Goal: Navigation & Orientation: Find specific page/section

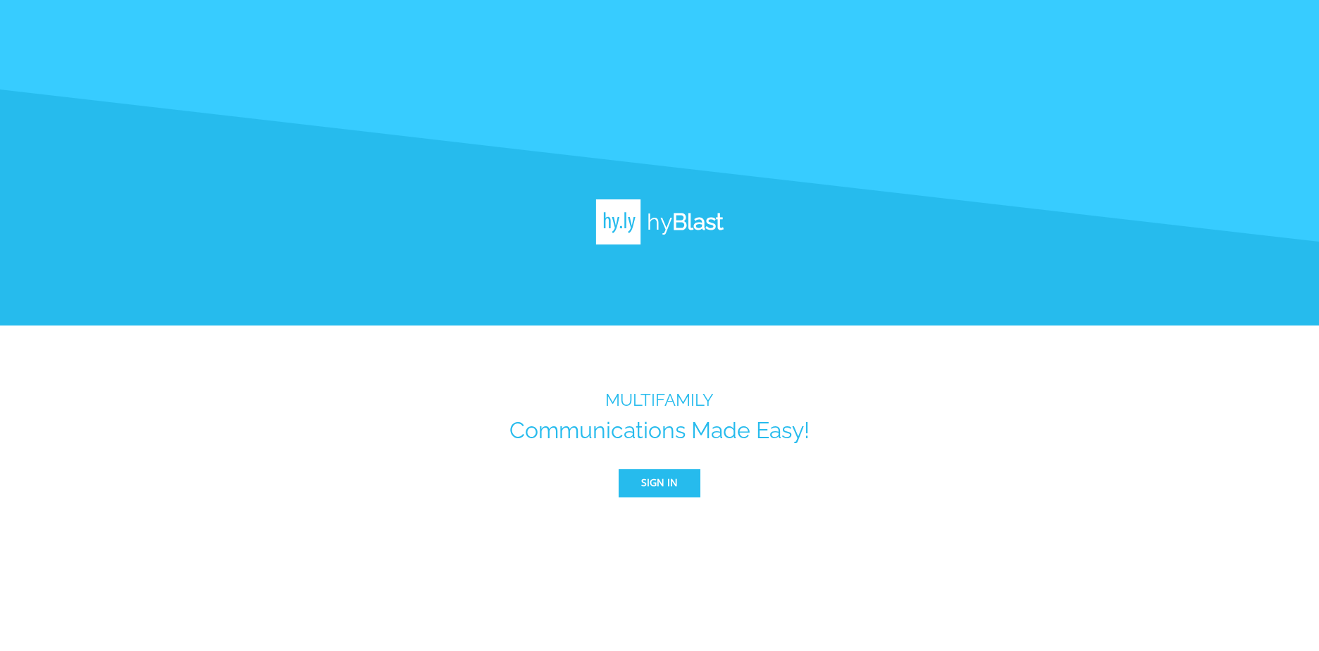
click at [662, 483] on span "Sign In" at bounding box center [659, 483] width 37 height 18
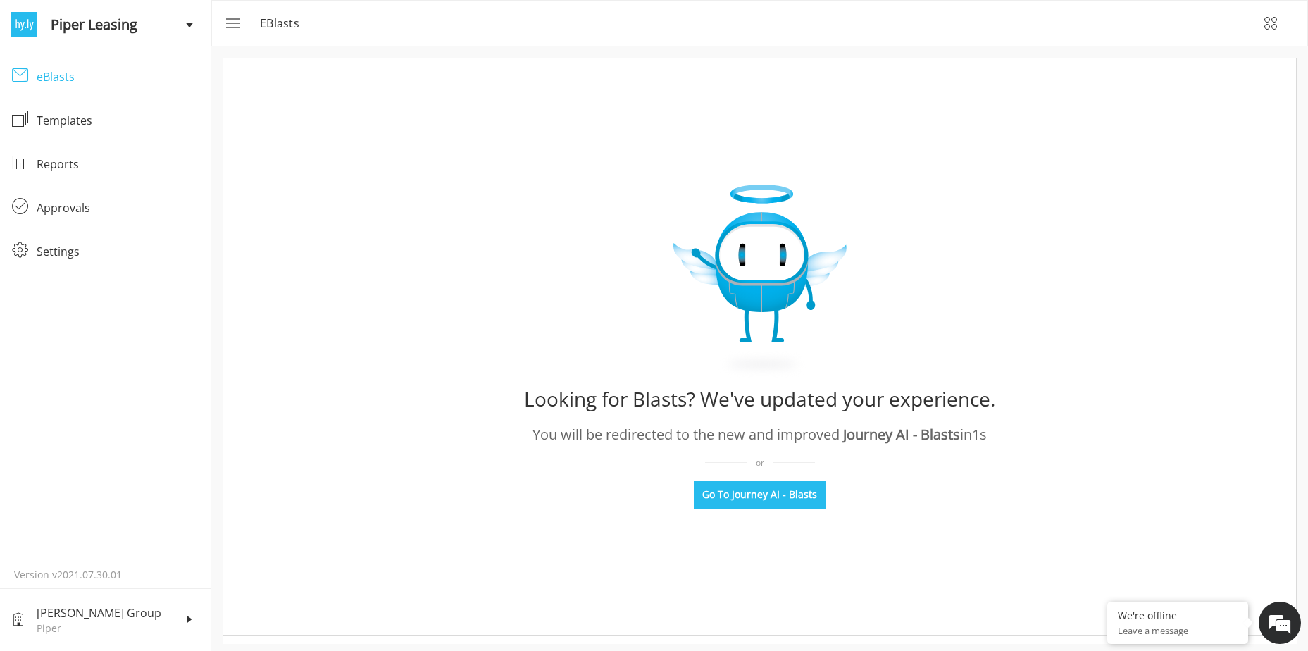
drag, startPoint x: 72, startPoint y: 84, endPoint x: 72, endPoint y: 92, distance: 8.5
click at [72, 84] on div "eBlasts" at bounding box center [118, 76] width 163 height 17
click at [94, 131] on link "Templates Templates" at bounding box center [105, 121] width 211 height 44
click at [82, 163] on div "Reports" at bounding box center [118, 164] width 163 height 17
click at [66, 75] on div "eBlasts" at bounding box center [118, 76] width 163 height 17
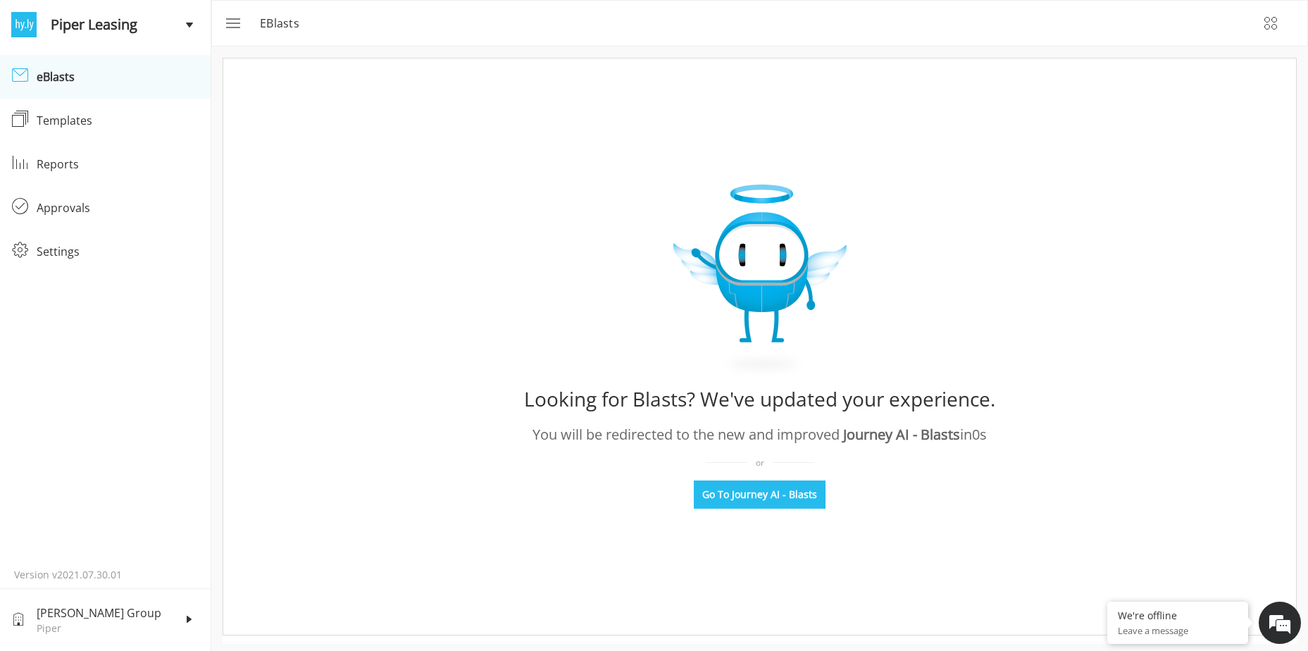
click at [280, 18] on p "eBlasts" at bounding box center [284, 23] width 48 height 17
click at [238, 30] on icon "menu" at bounding box center [231, 23] width 17 height 17
click at [101, 27] on span "Piper Leasing" at bounding box center [118, 24] width 135 height 21
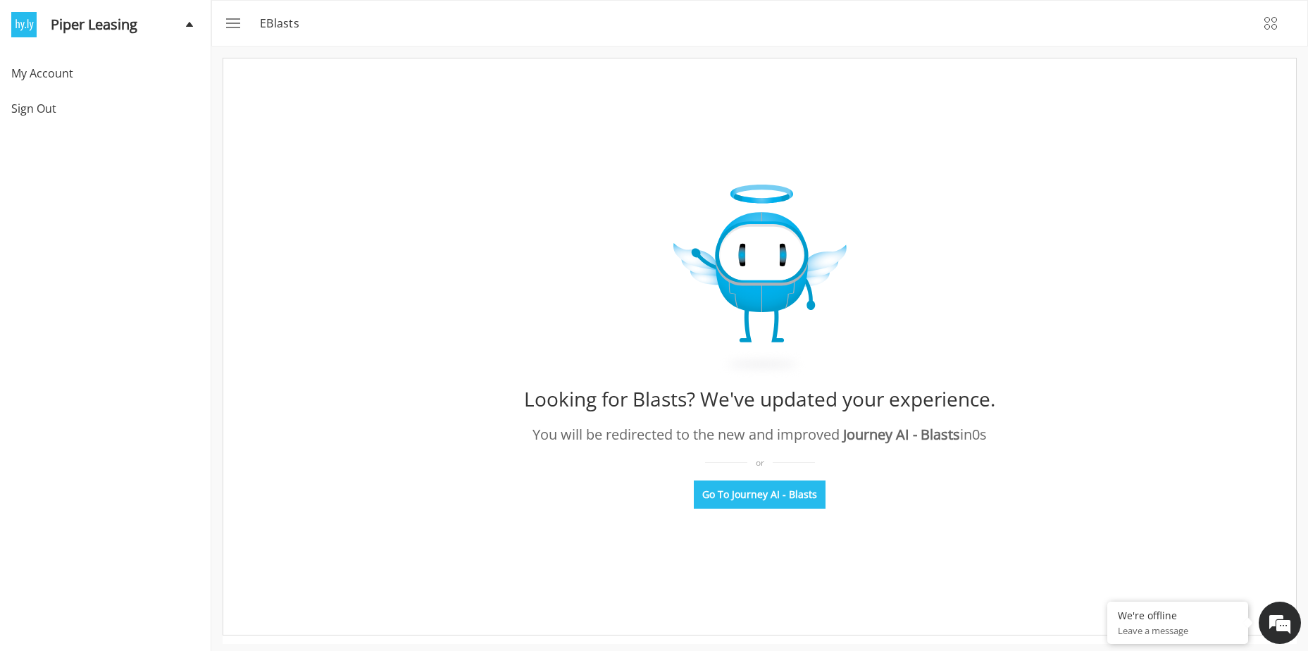
click at [25, 27] on img at bounding box center [23, 24] width 25 height 25
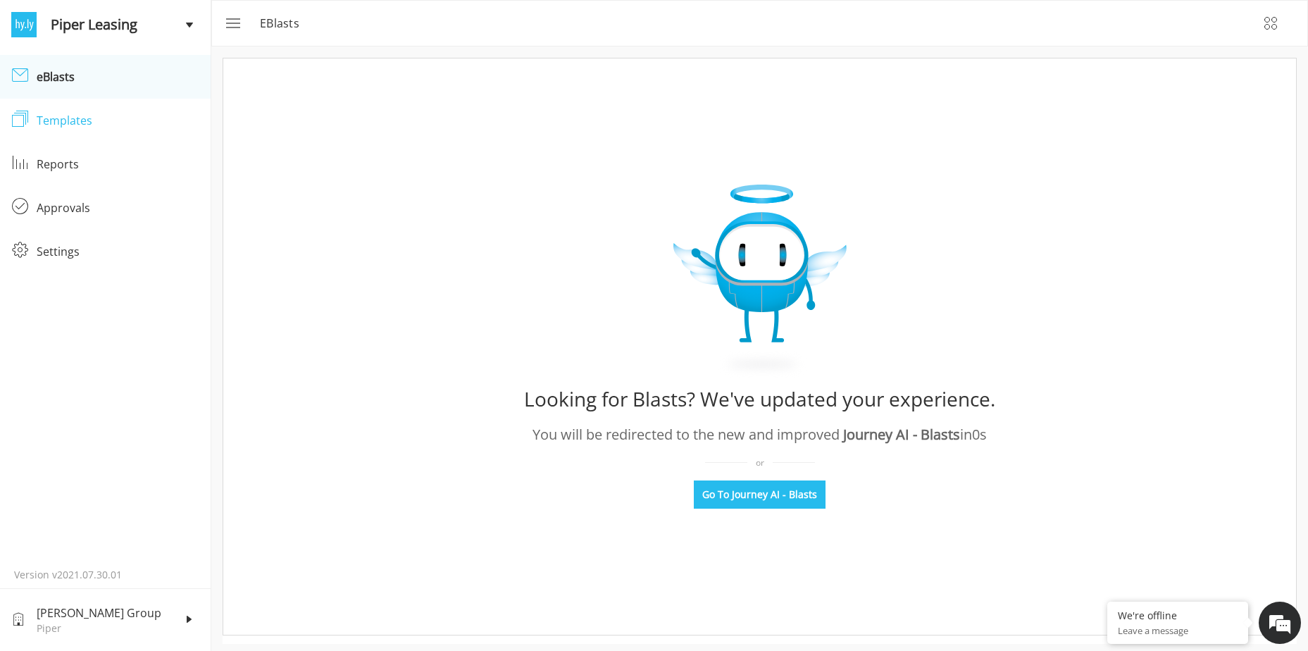
click at [64, 118] on div "Templates" at bounding box center [118, 120] width 163 height 17
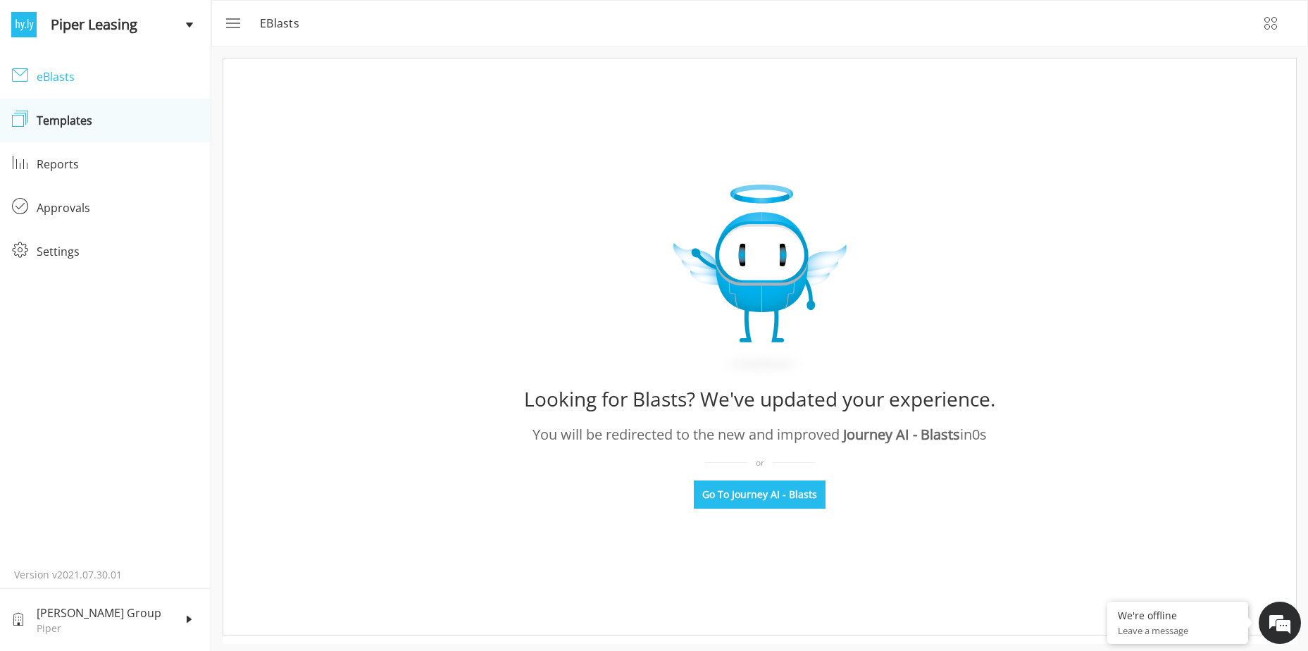
click at [20, 61] on link "eBlasts eBlasts" at bounding box center [105, 77] width 211 height 44
